Goal: Obtain resource: Download file/media

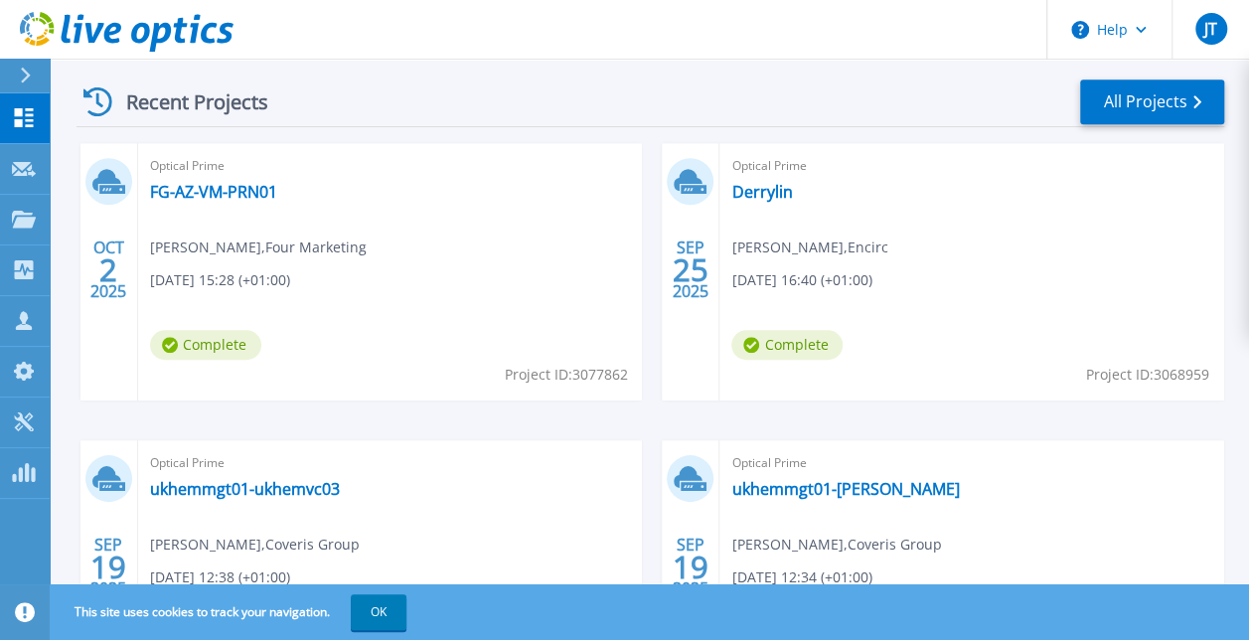
scroll to position [605, 0]
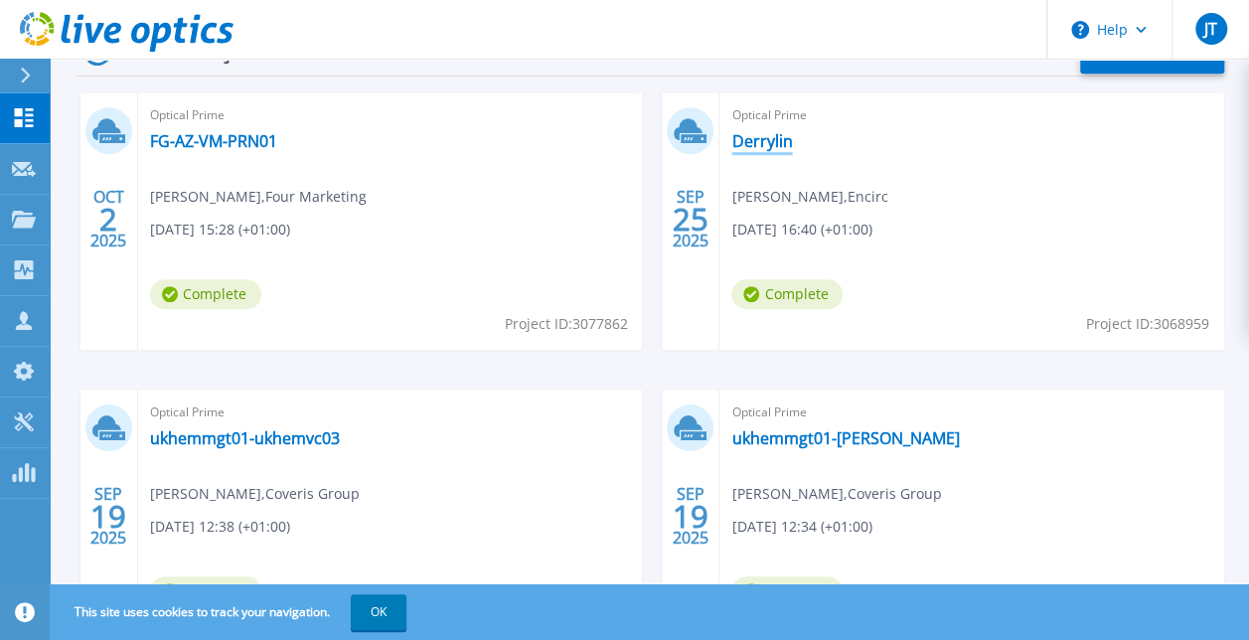
click at [751, 139] on link "Derrylin" at bounding box center [761, 141] width 61 height 20
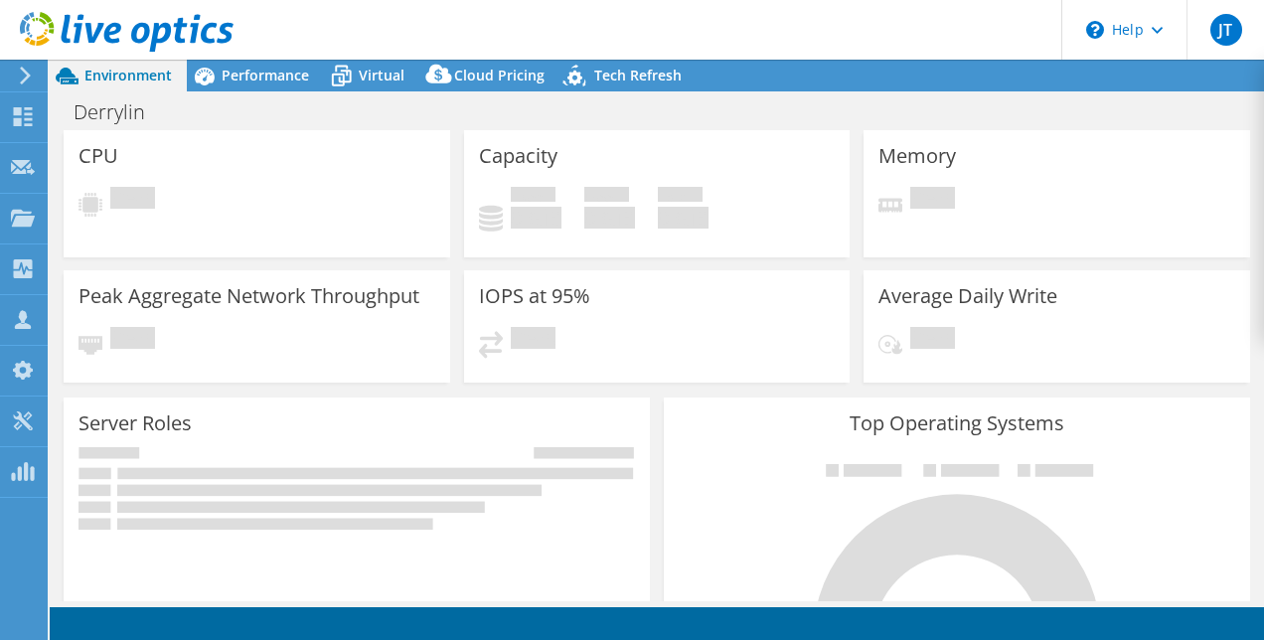
select select "USD"
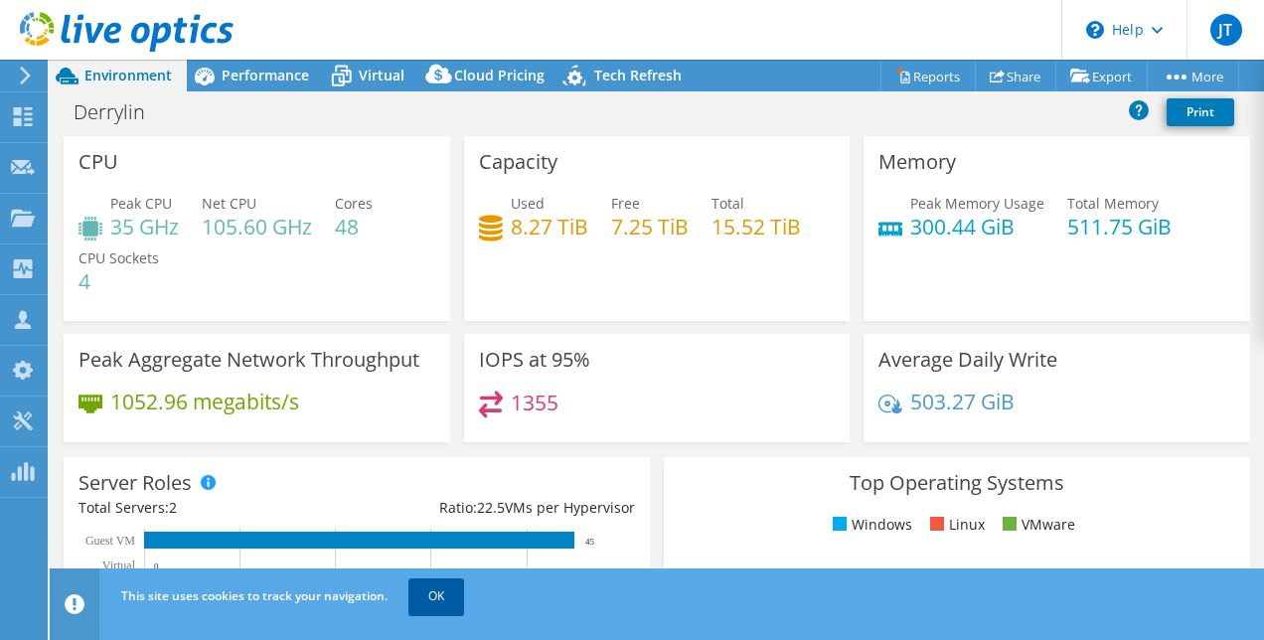
click at [432, 603] on link "OK" at bounding box center [436, 596] width 56 height 36
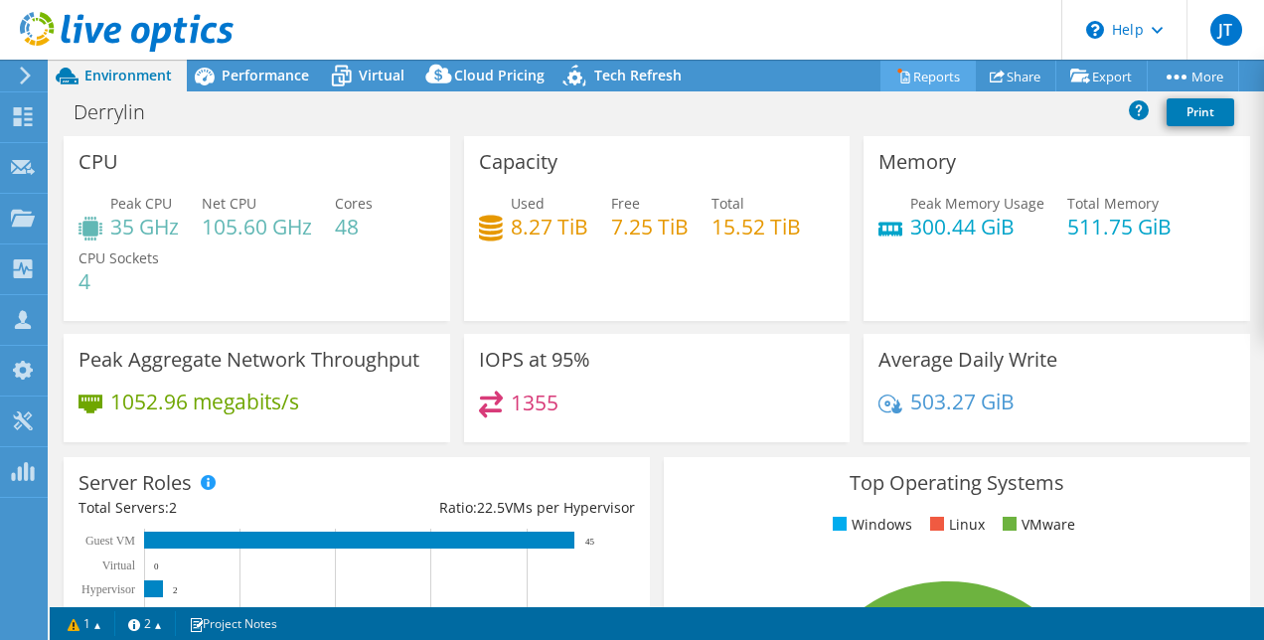
click at [915, 81] on link "Reports" at bounding box center [927, 76] width 95 height 31
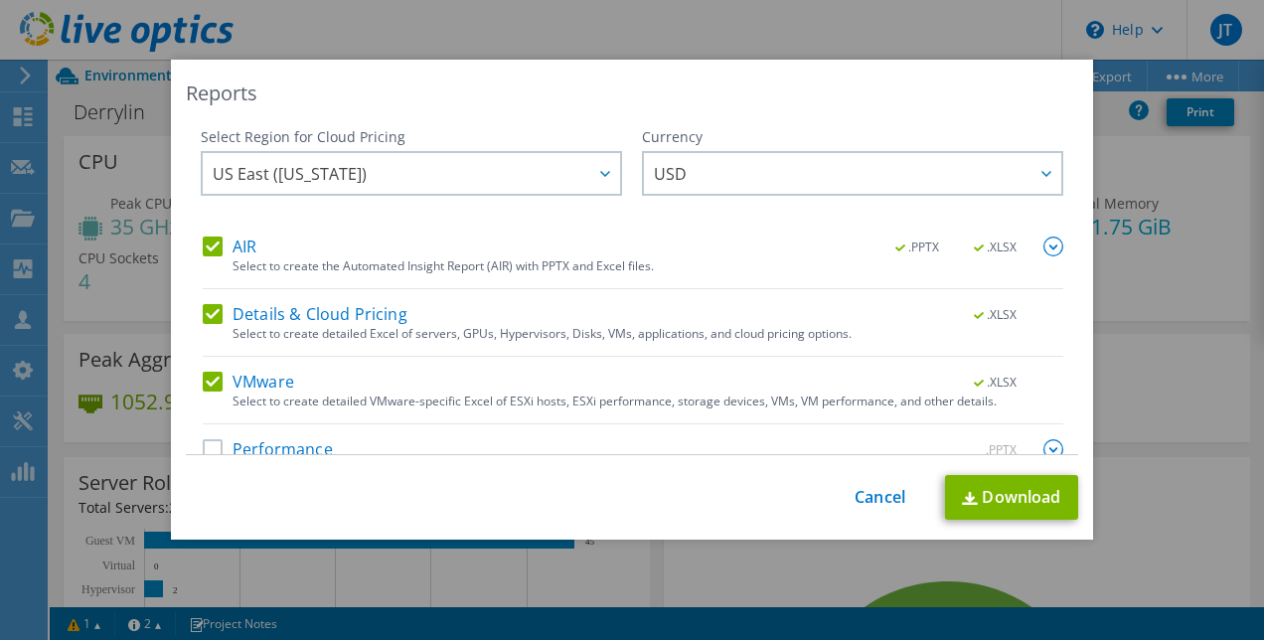
scroll to position [35, 0]
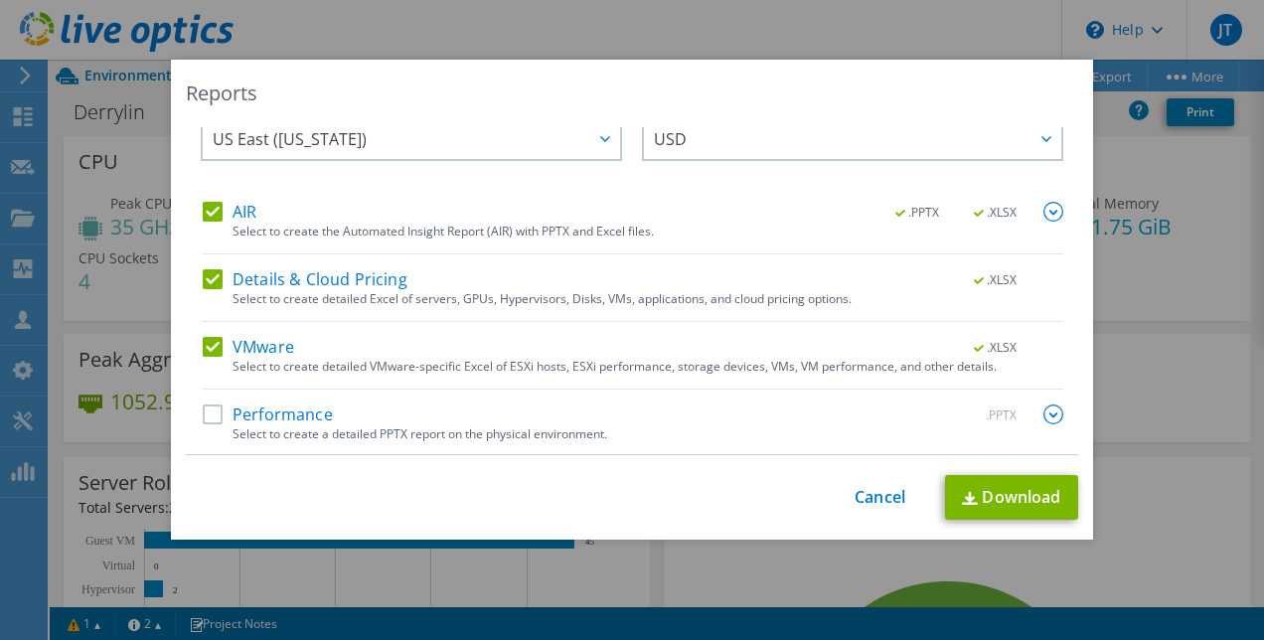
click at [203, 415] on label "Performance" at bounding box center [268, 414] width 130 height 20
click at [0, 0] on input "Performance" at bounding box center [0, 0] width 0 height 0
click at [588, 145] on div at bounding box center [604, 138] width 32 height 41
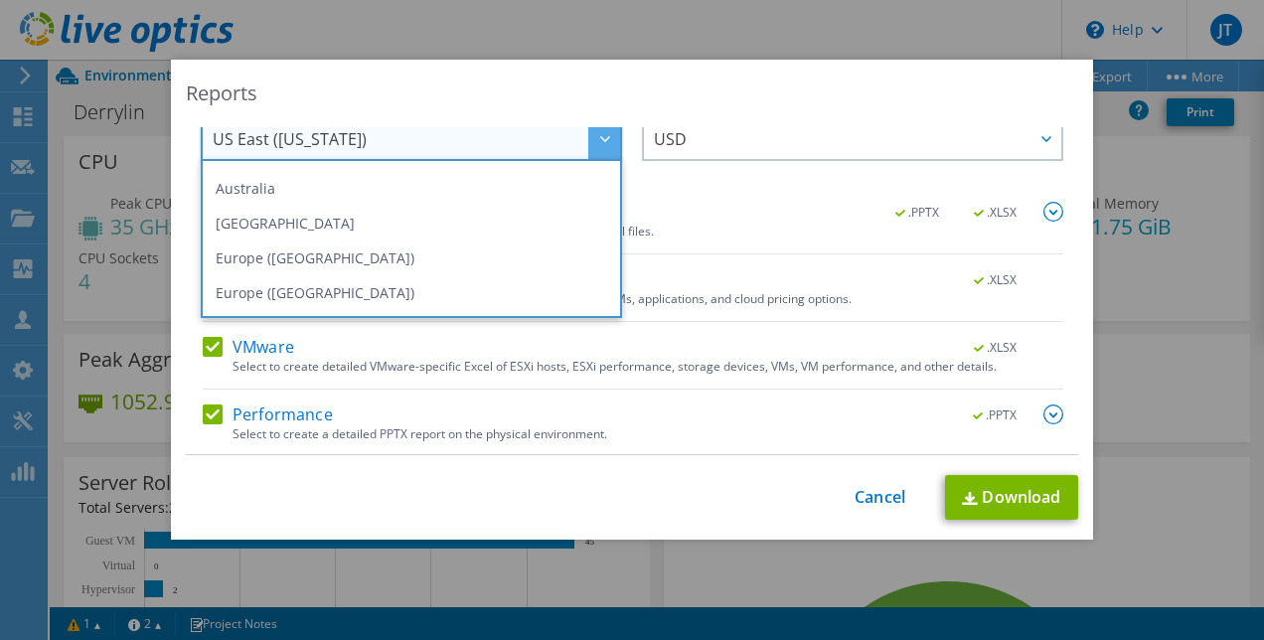
scroll to position [201, 0]
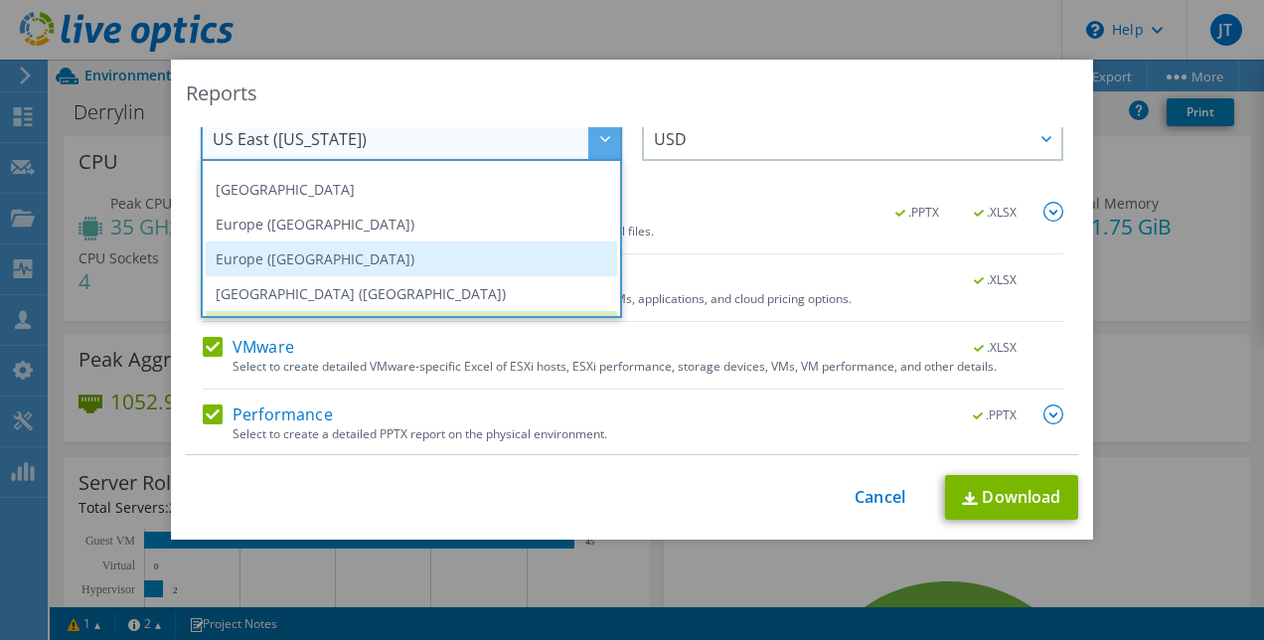
click at [551, 260] on li "Europe (London)" at bounding box center [411, 258] width 411 height 35
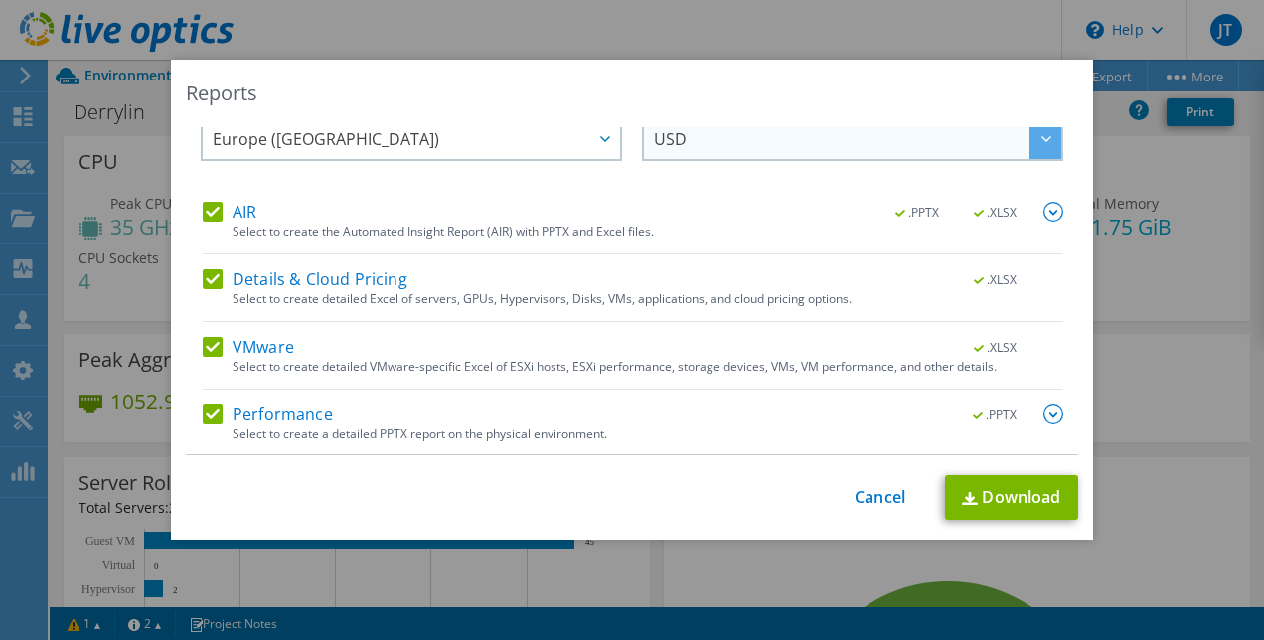
click at [1030, 142] on div at bounding box center [1046, 138] width 32 height 41
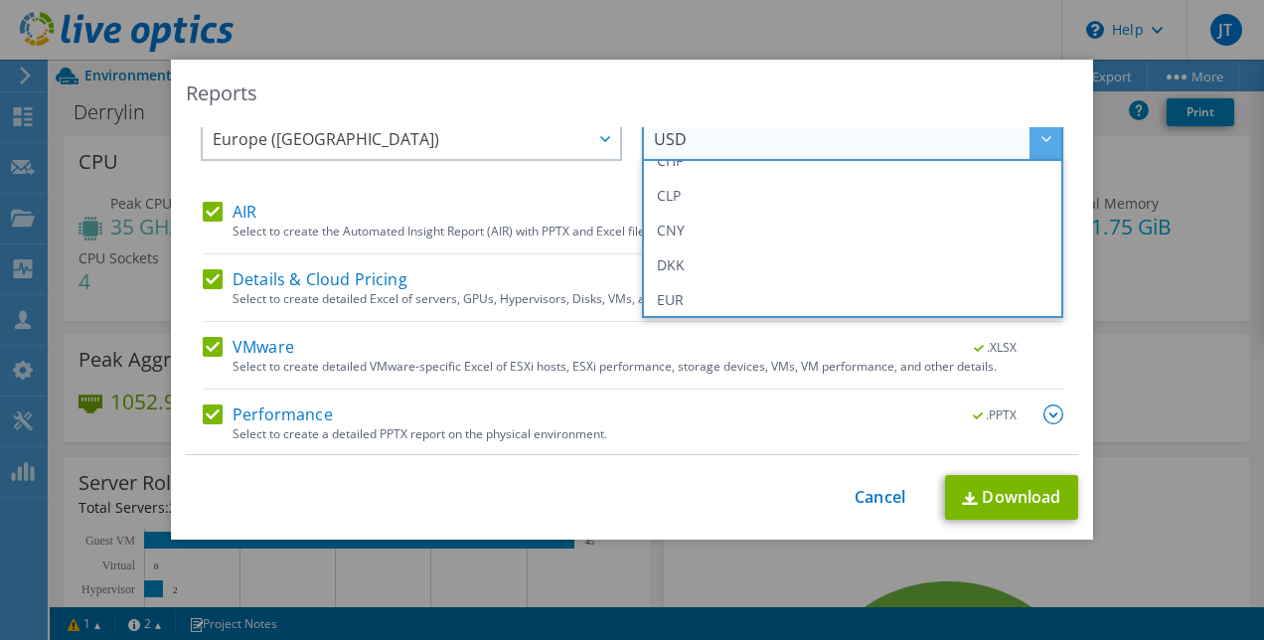
scroll to position [208, 0]
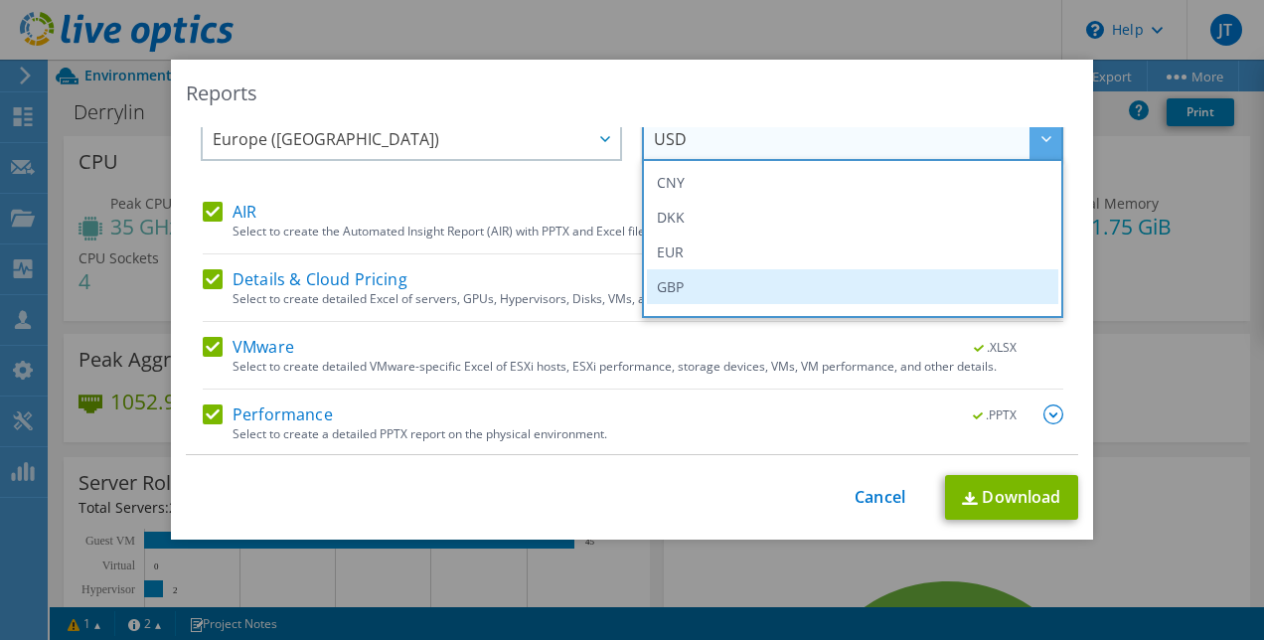
click at [843, 286] on li "GBP" at bounding box center [852, 286] width 411 height 35
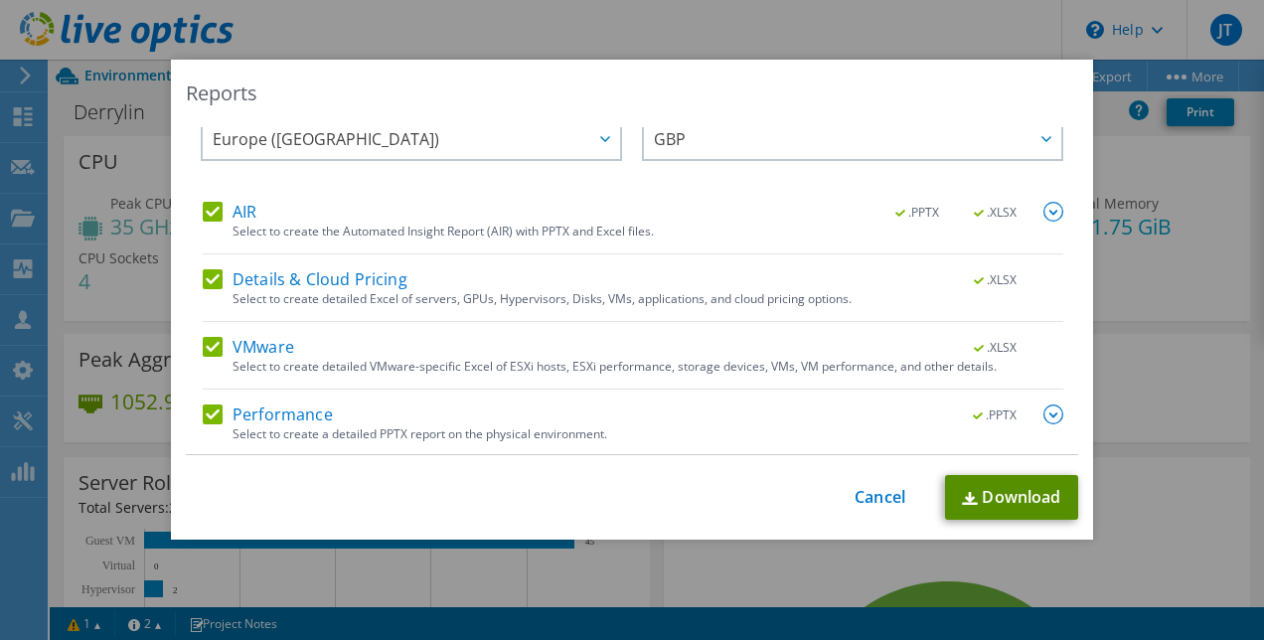
click at [1000, 503] on link "Download" at bounding box center [1011, 497] width 133 height 45
click at [1155, 290] on div "Reports Select Region for Cloud Pricing Asia Pacific (Hong Kong) Asia Pacific (…" at bounding box center [632, 320] width 1264 height 521
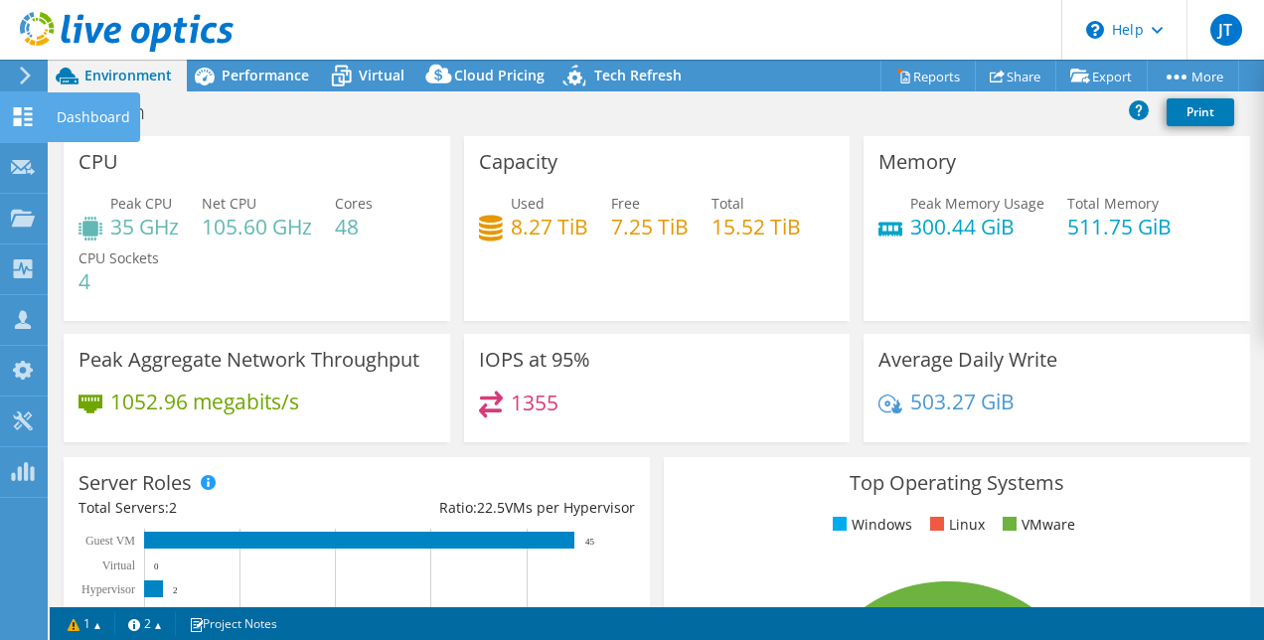
click at [16, 107] on use at bounding box center [23, 116] width 19 height 19
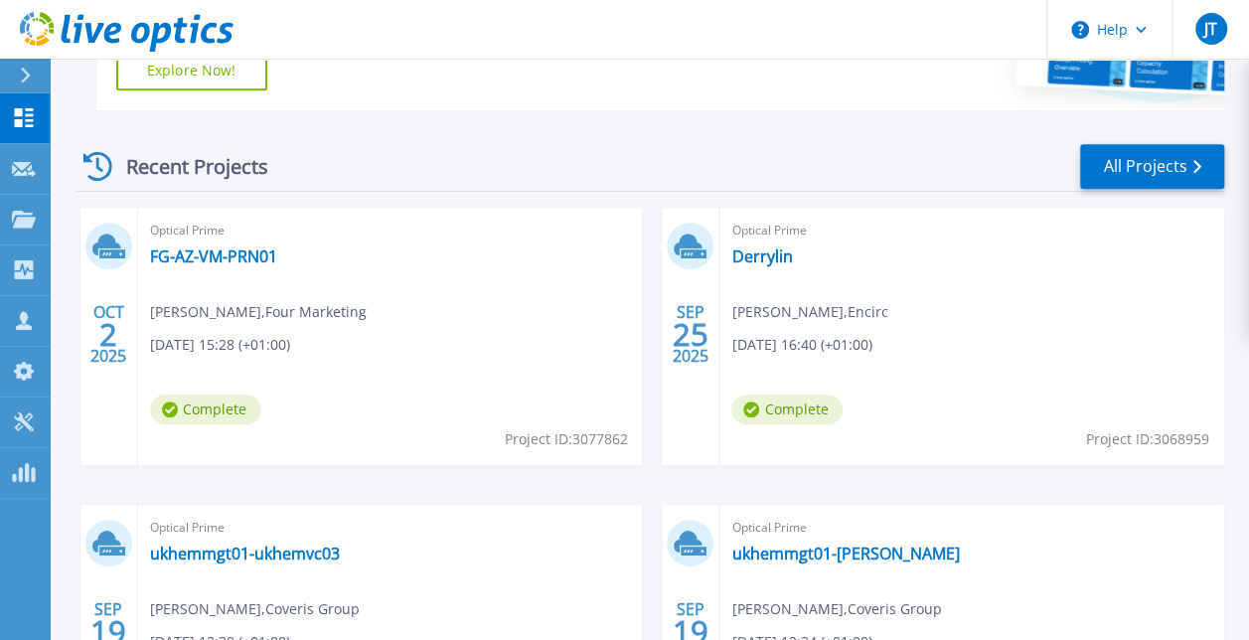
scroll to position [516, 0]
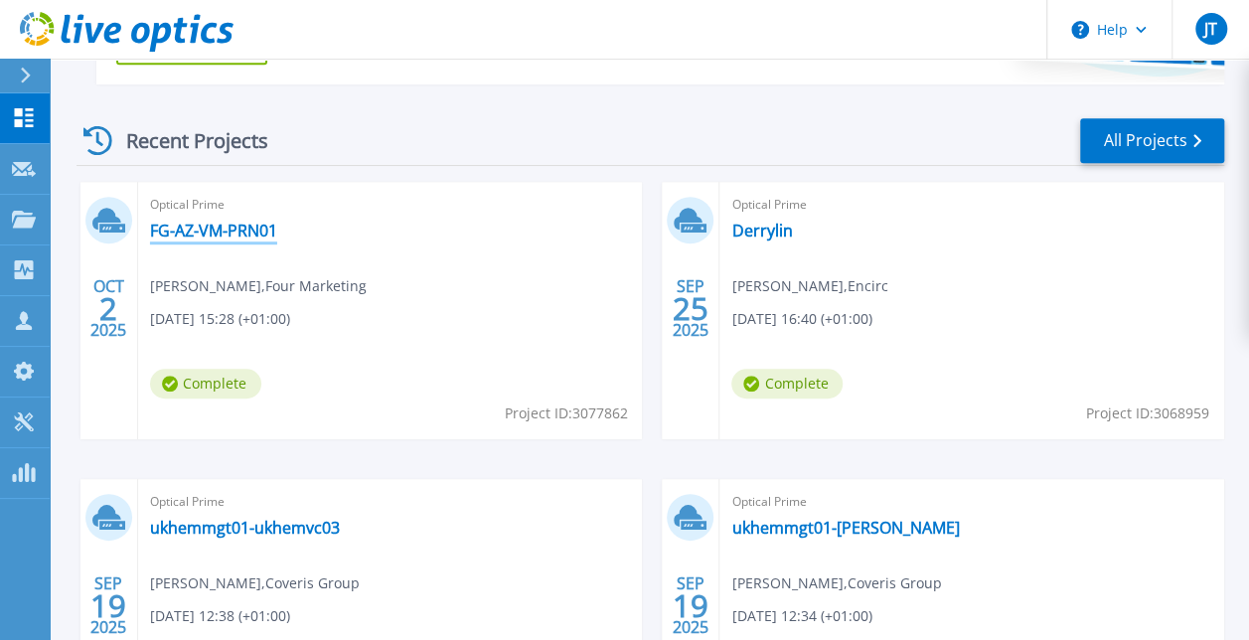
click at [240, 237] on link "FG-AZ-VM-PRN01" at bounding box center [213, 231] width 127 height 20
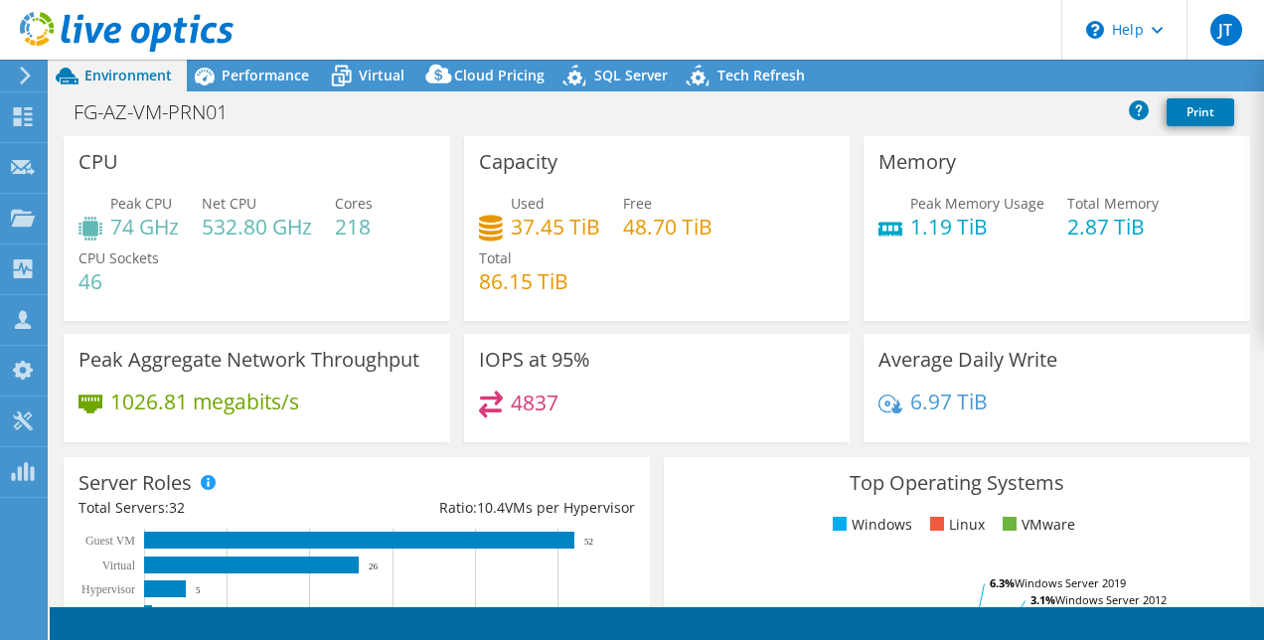
select select "USD"
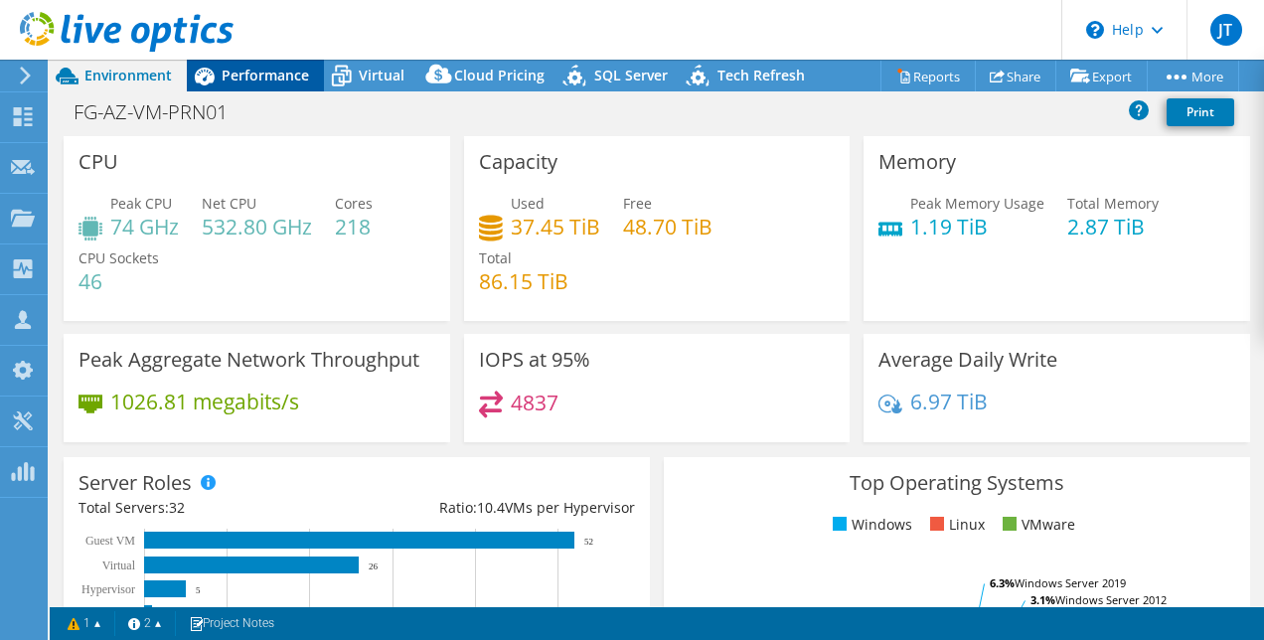
click at [277, 72] on span "Performance" at bounding box center [265, 75] width 87 height 19
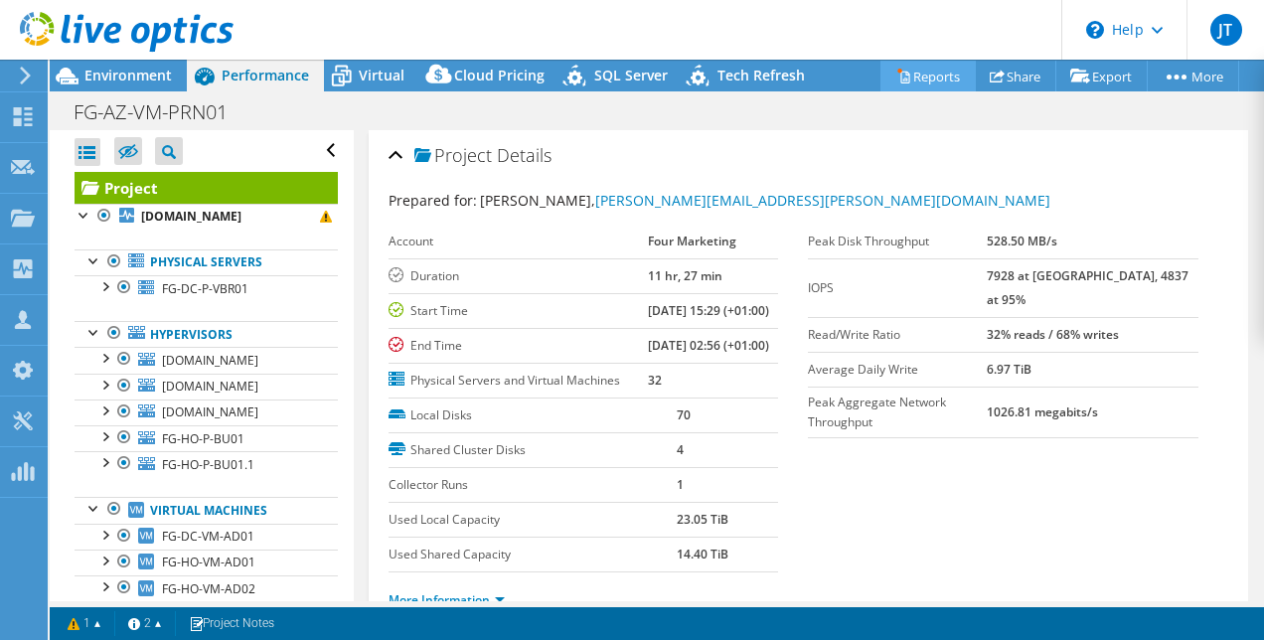
click at [917, 81] on link "Reports" at bounding box center [927, 76] width 95 height 31
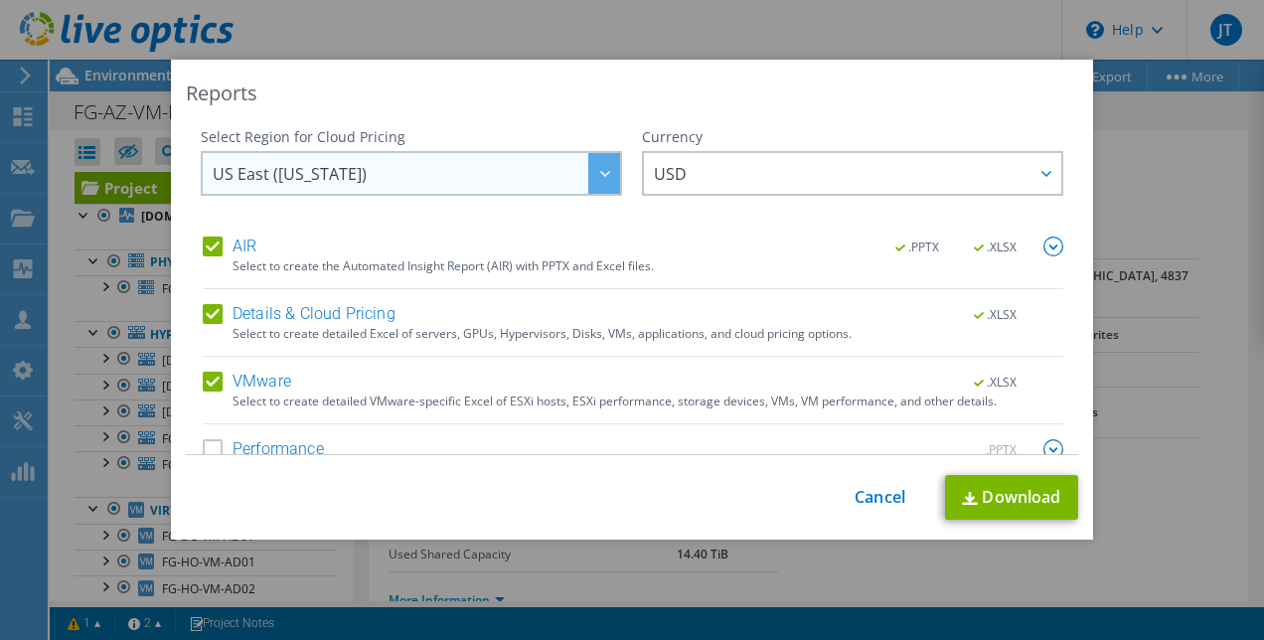
click at [588, 187] on div at bounding box center [604, 173] width 32 height 41
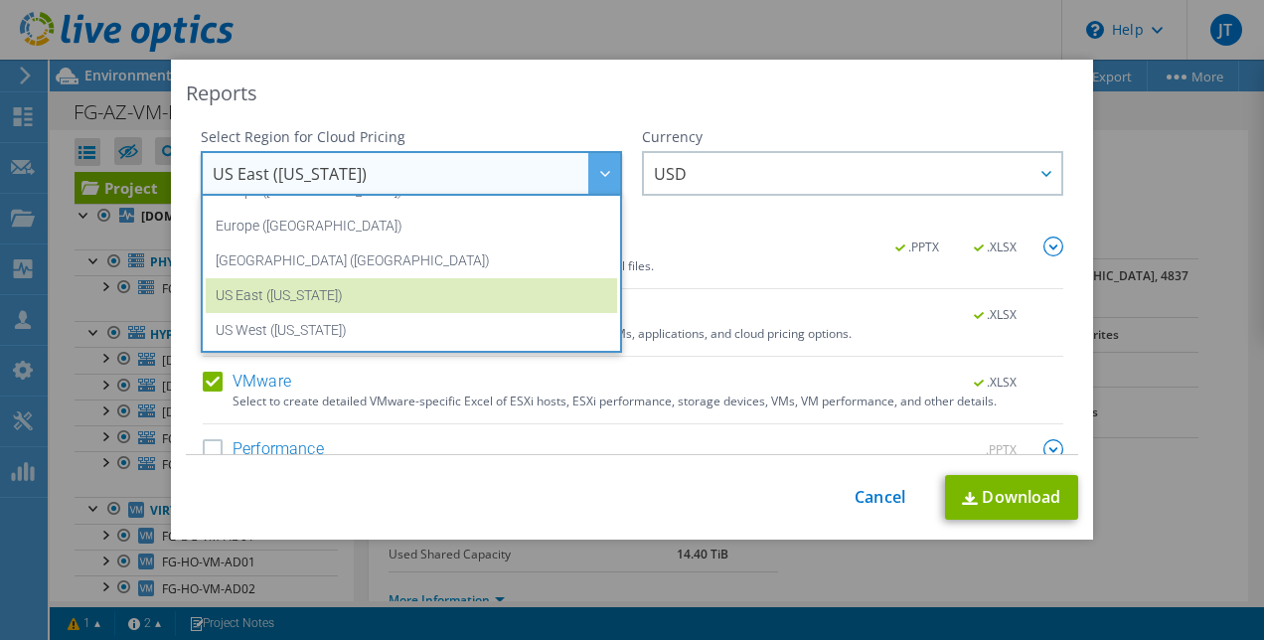
scroll to position [201, 0]
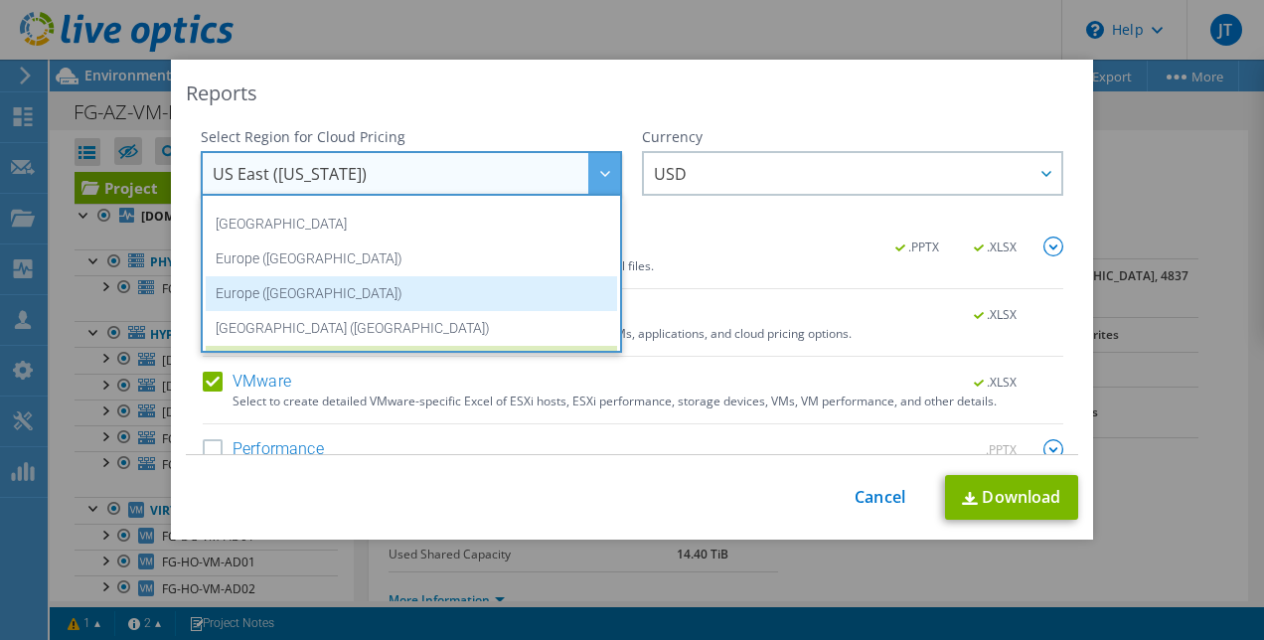
click at [511, 280] on li "Europe (London)" at bounding box center [411, 293] width 411 height 35
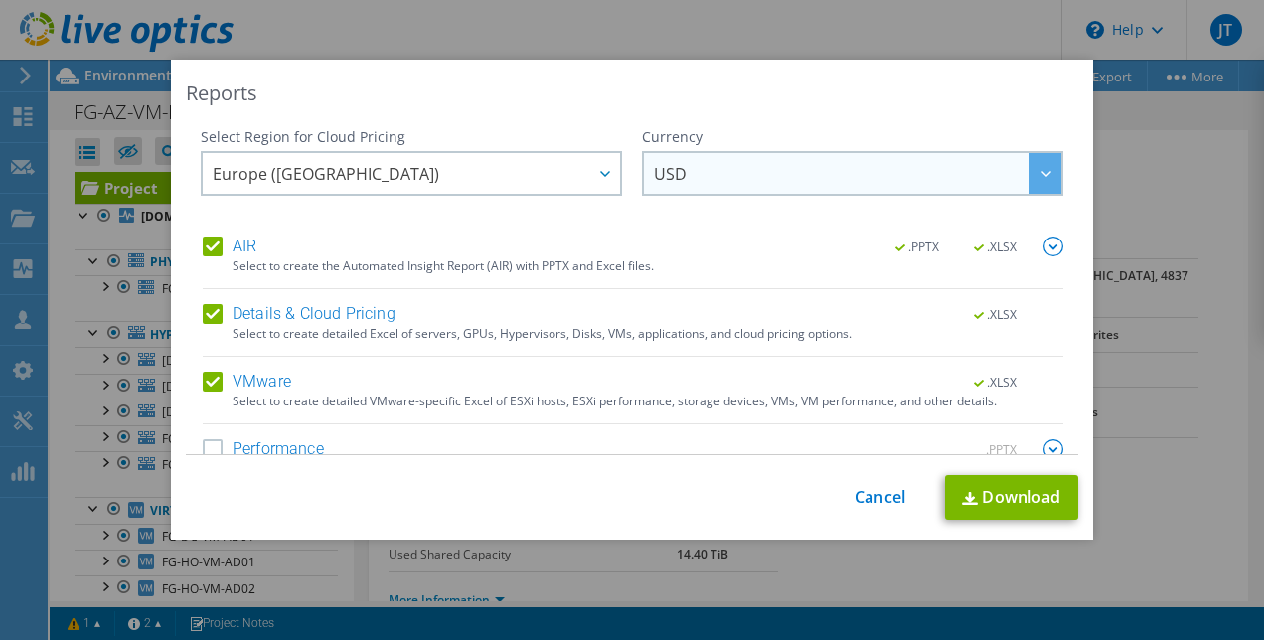
click at [1041, 175] on icon at bounding box center [1046, 174] width 10 height 6
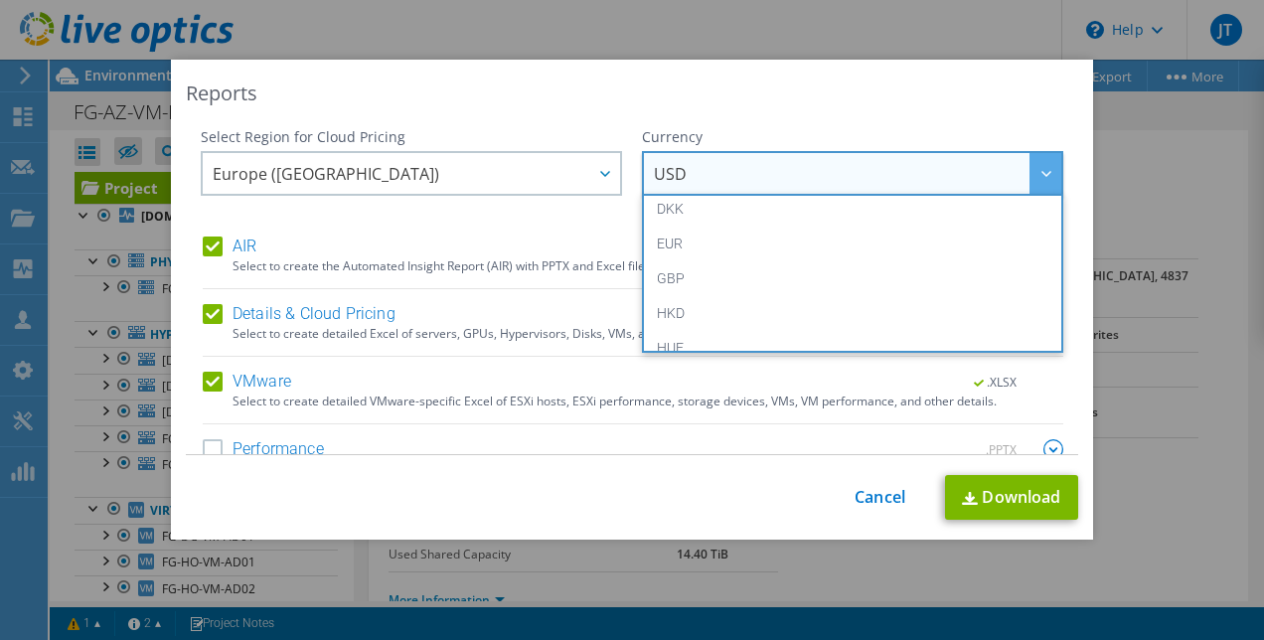
scroll to position [239, 0]
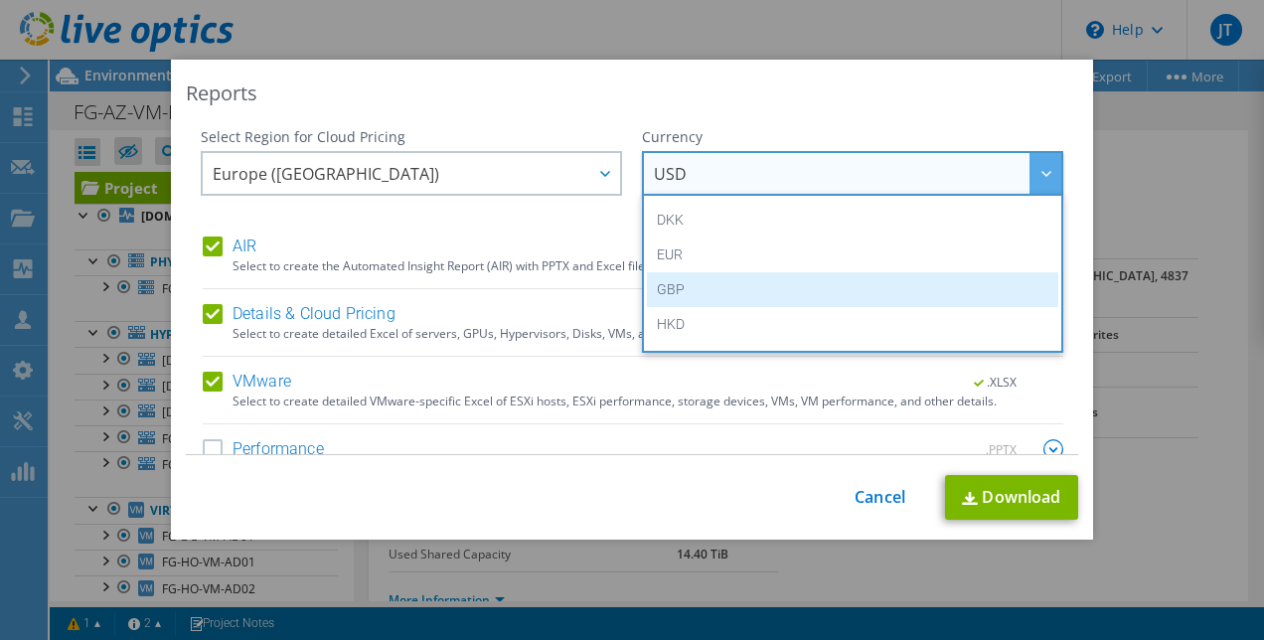
click at [972, 290] on li "GBP" at bounding box center [852, 289] width 411 height 35
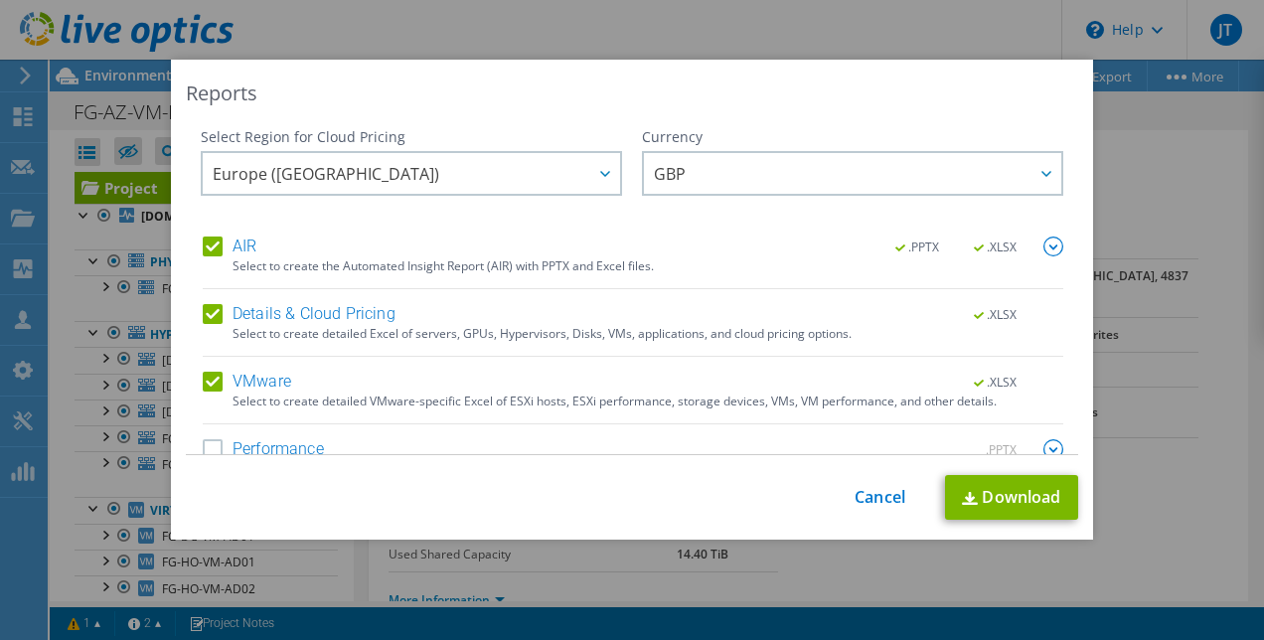
click at [206, 444] on label "Performance" at bounding box center [263, 449] width 121 height 20
click at [0, 0] on input "Performance" at bounding box center [0, 0] width 0 height 0
click at [976, 500] on link "Download" at bounding box center [1011, 497] width 133 height 45
